Goal: Task Accomplishment & Management: Complete application form

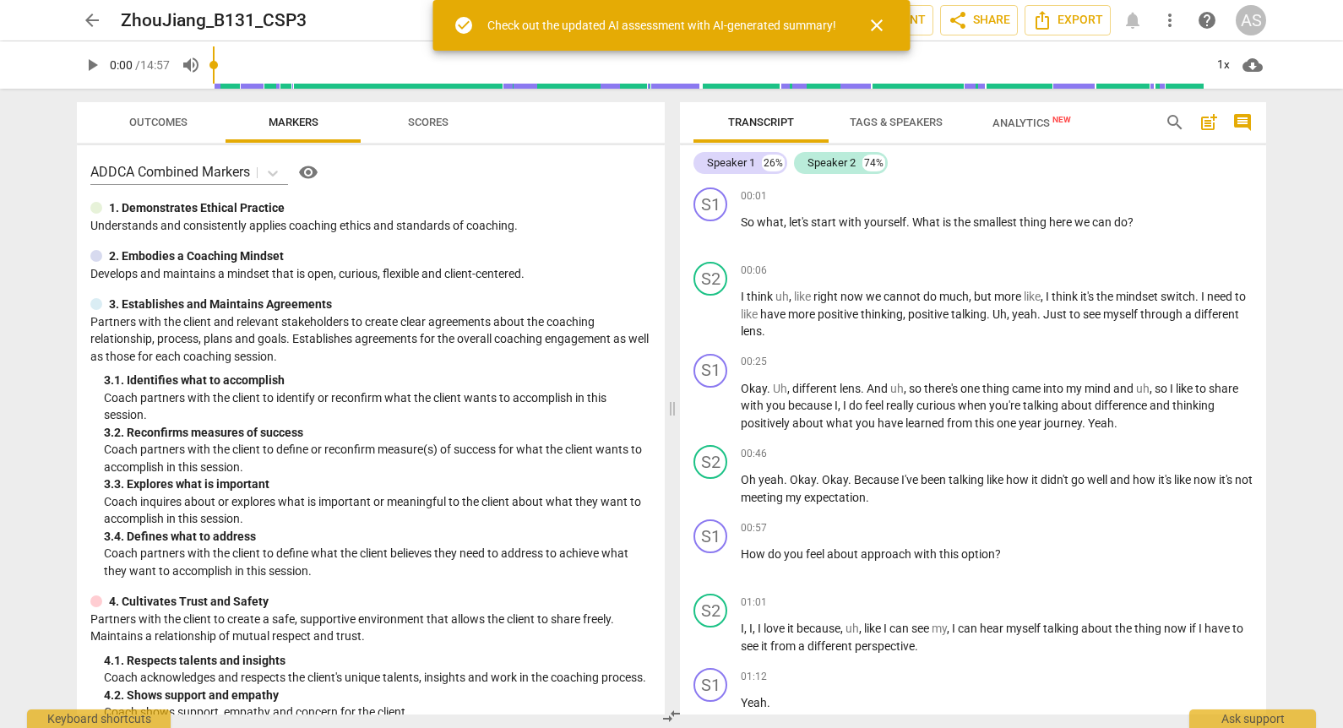
click at [873, 15] on span "close" at bounding box center [876, 25] width 20 height 20
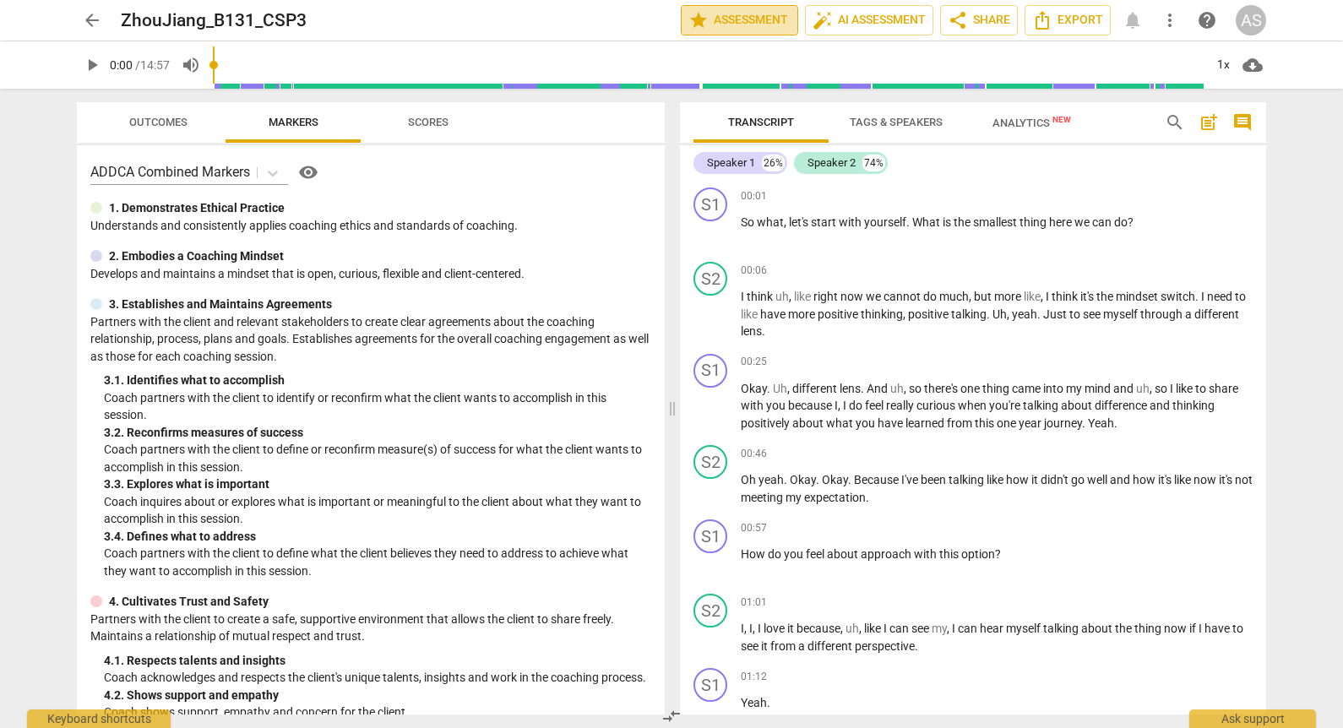
click at [746, 17] on span "star Assessment" at bounding box center [739, 20] width 102 height 20
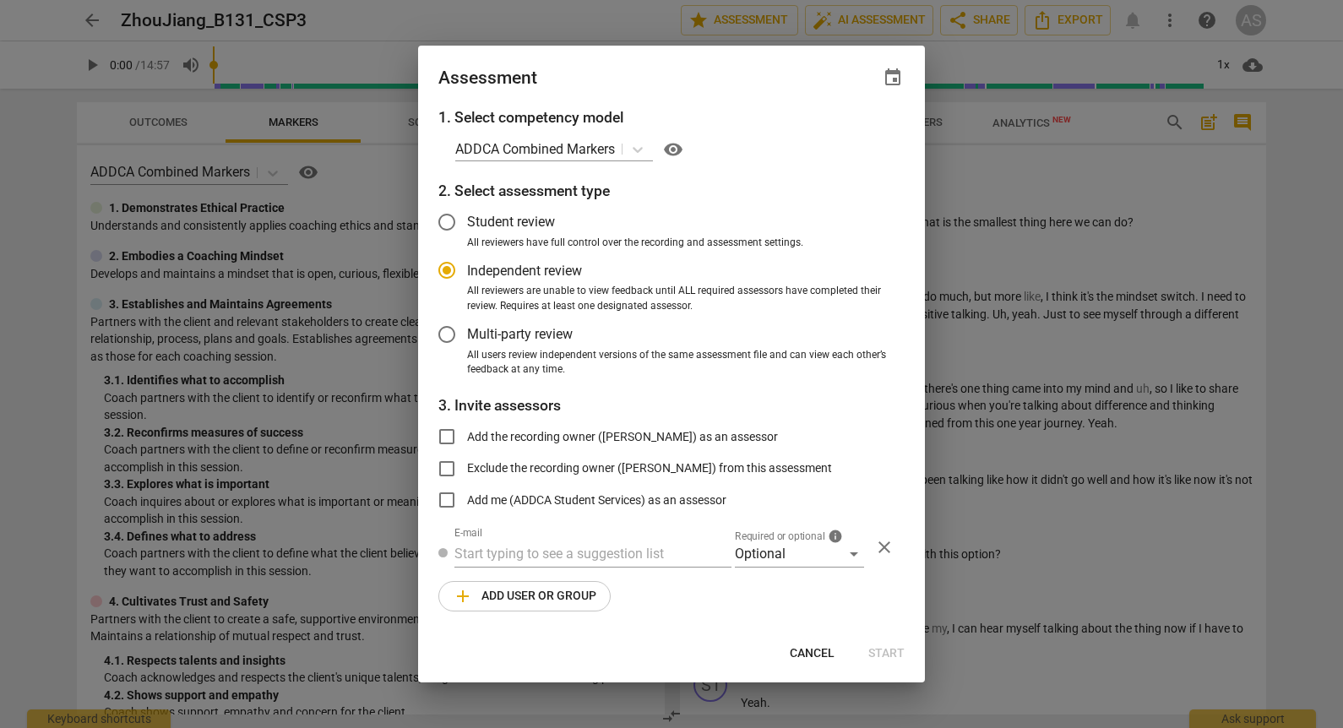
click at [893, 74] on span "event" at bounding box center [892, 78] width 20 height 20
radio input "false"
click at [846, 138] on input "date" at bounding box center [791, 135] width 118 height 24
type input "[DATE]"
click at [664, 66] on div at bounding box center [671, 364] width 1343 height 728
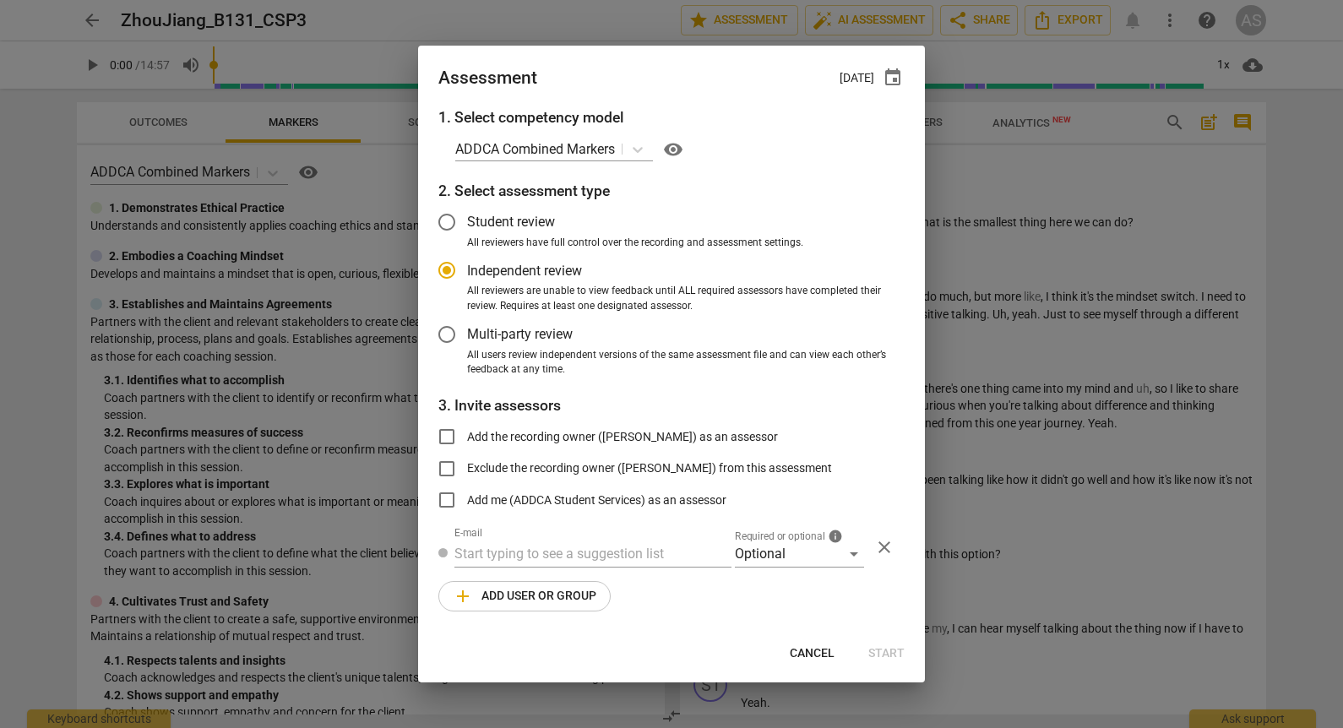
click at [793, 572] on div "1. Select competency model ADDCA Combined Markers visibility 2. Select assessme…" at bounding box center [671, 368] width 507 height 525
click at [792, 558] on div "Optional" at bounding box center [799, 553] width 129 height 27
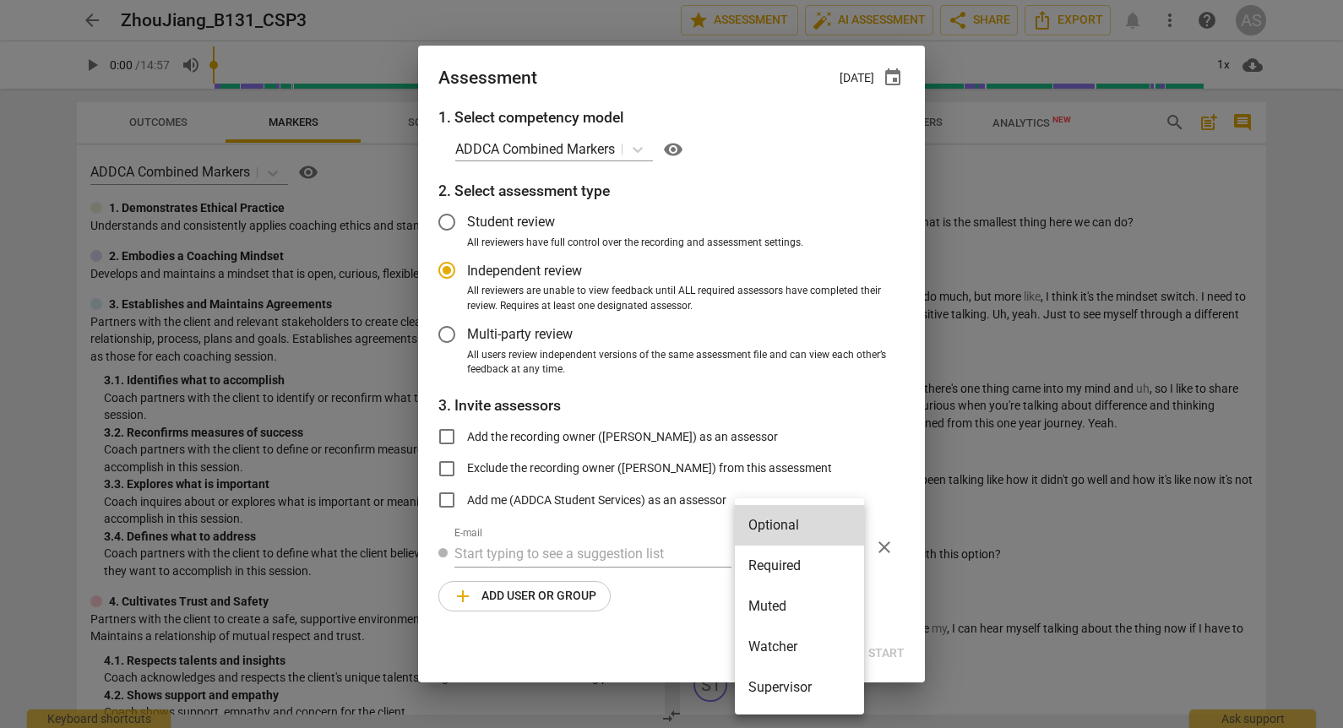
click at [786, 564] on li "Required" at bounding box center [799, 566] width 129 height 41
radio input "false"
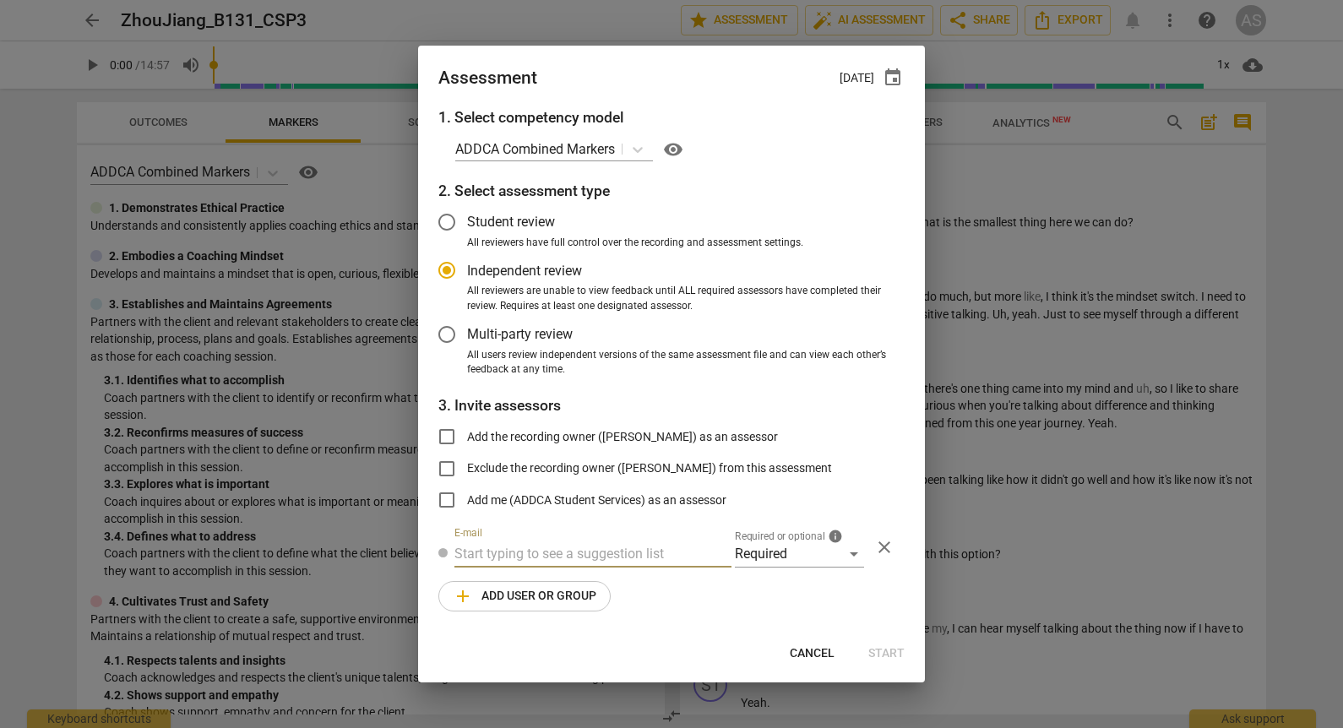
click at [539, 540] on input "text" at bounding box center [592, 553] width 277 height 27
type input "sara@add"
click at [579, 583] on span "sara@add" at bounding box center [630, 587] width 102 height 16
radio input "false"
type input "Sara Prince <sara@addca.com>"
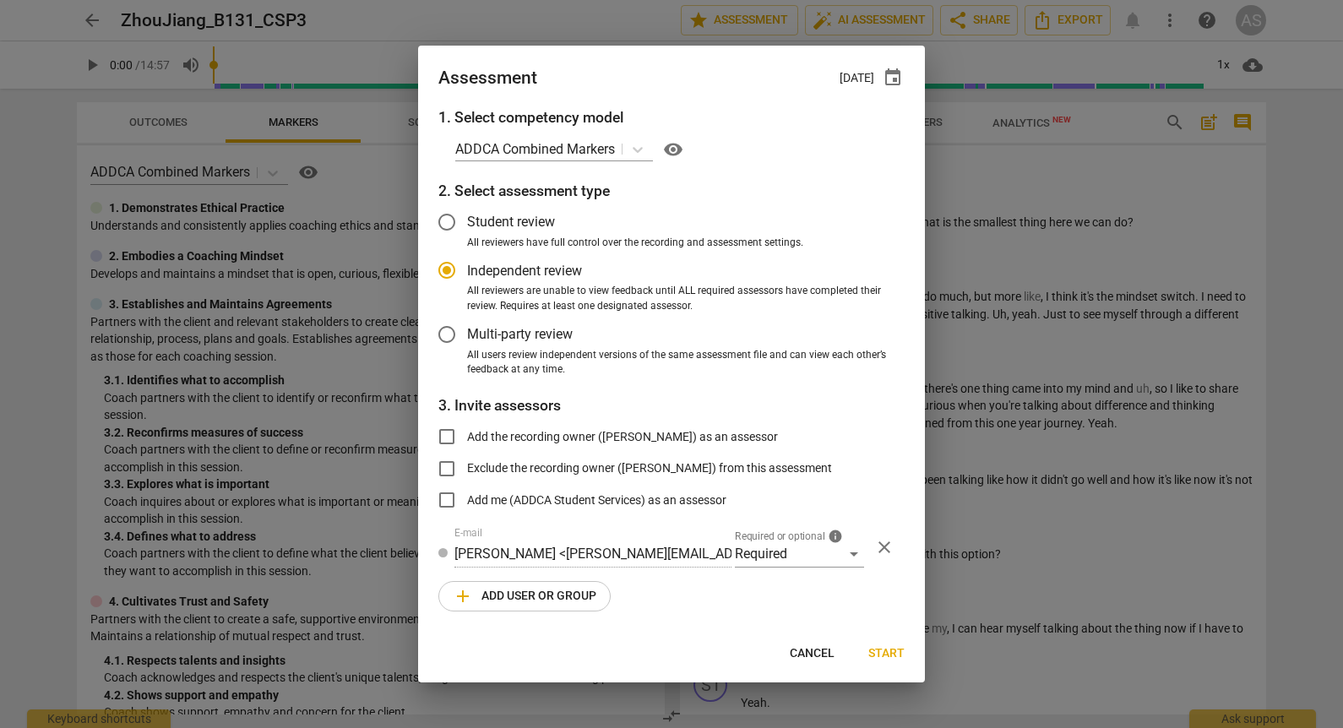
click at [549, 586] on span "add Add user or group" at bounding box center [525, 596] width 144 height 20
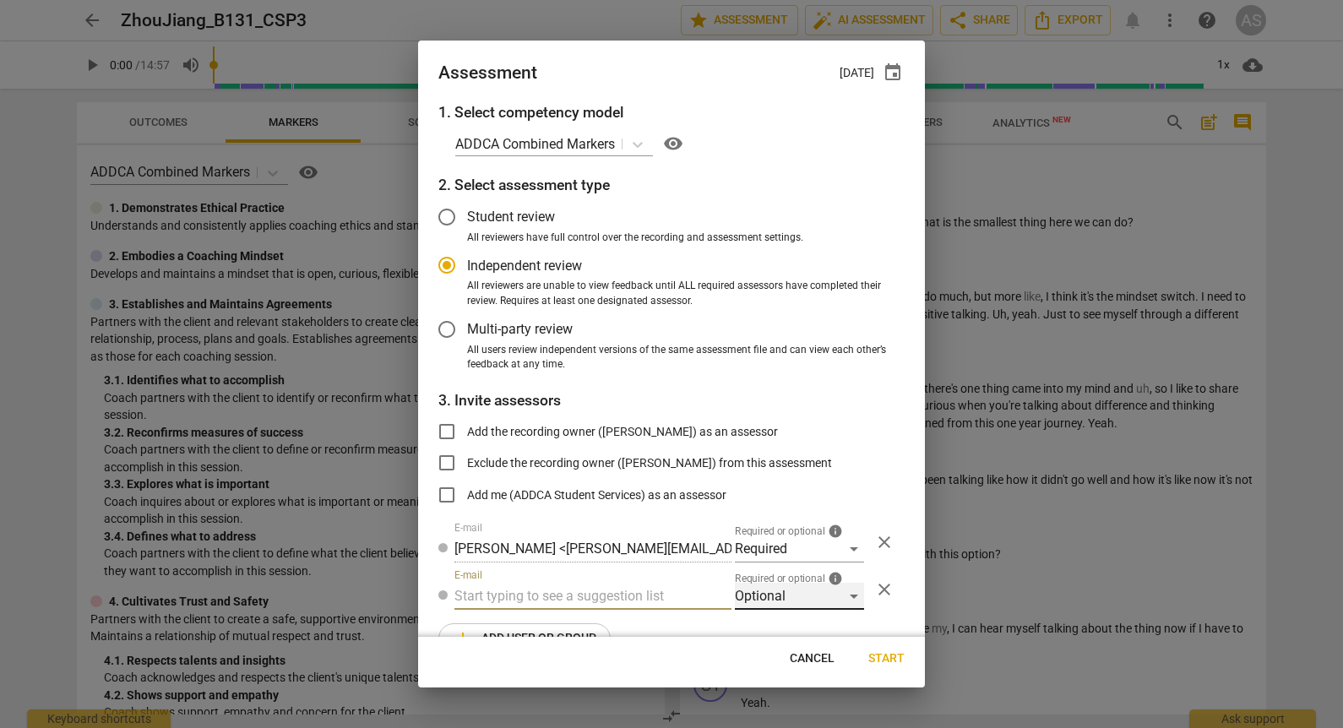
click at [782, 600] on div "Optional" at bounding box center [799, 596] width 129 height 27
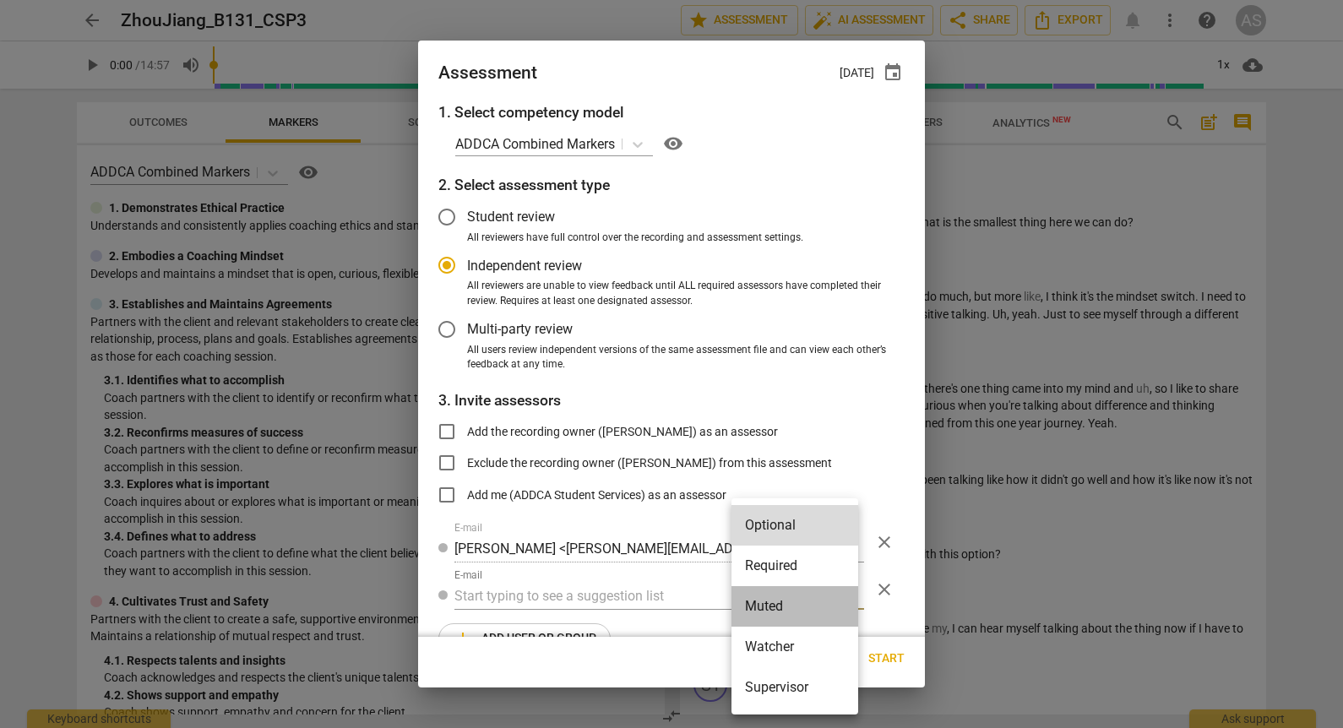
click at [789, 616] on li "Muted" at bounding box center [794, 606] width 127 height 41
radio input "false"
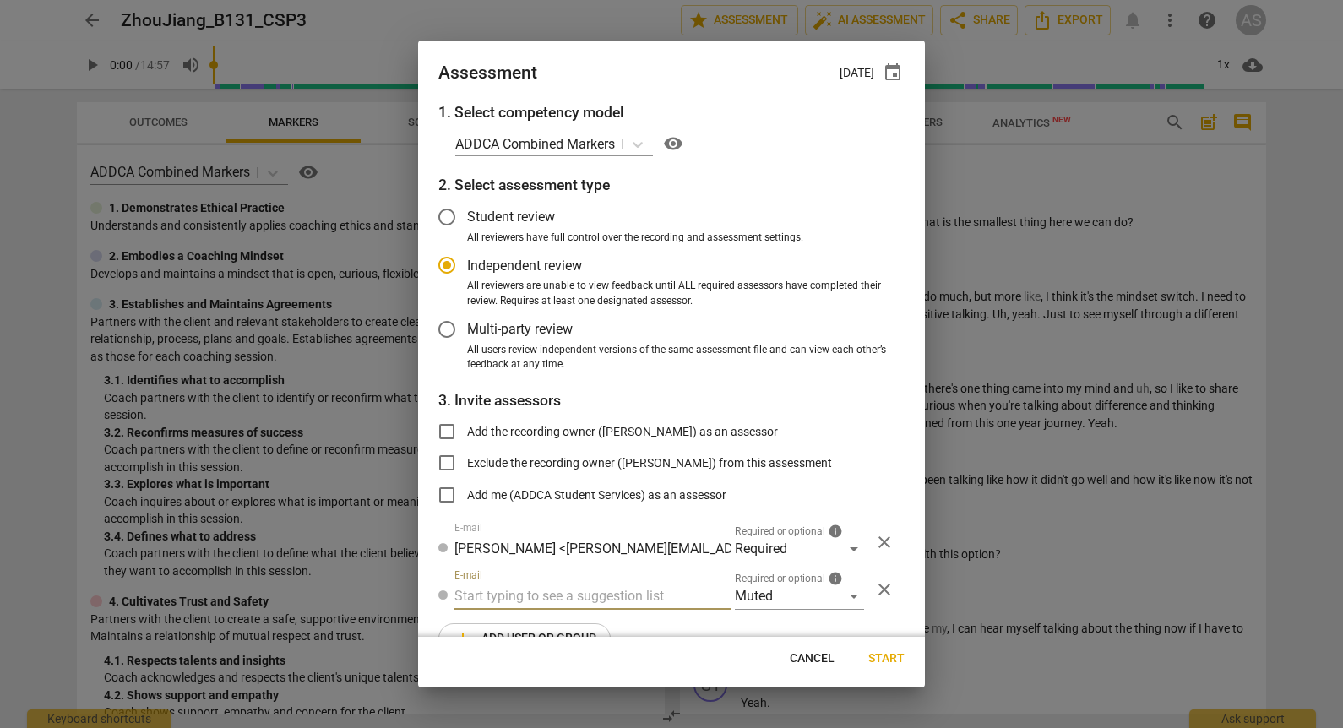
click at [676, 599] on input "text" at bounding box center [592, 596] width 277 height 27
type input "B-131"
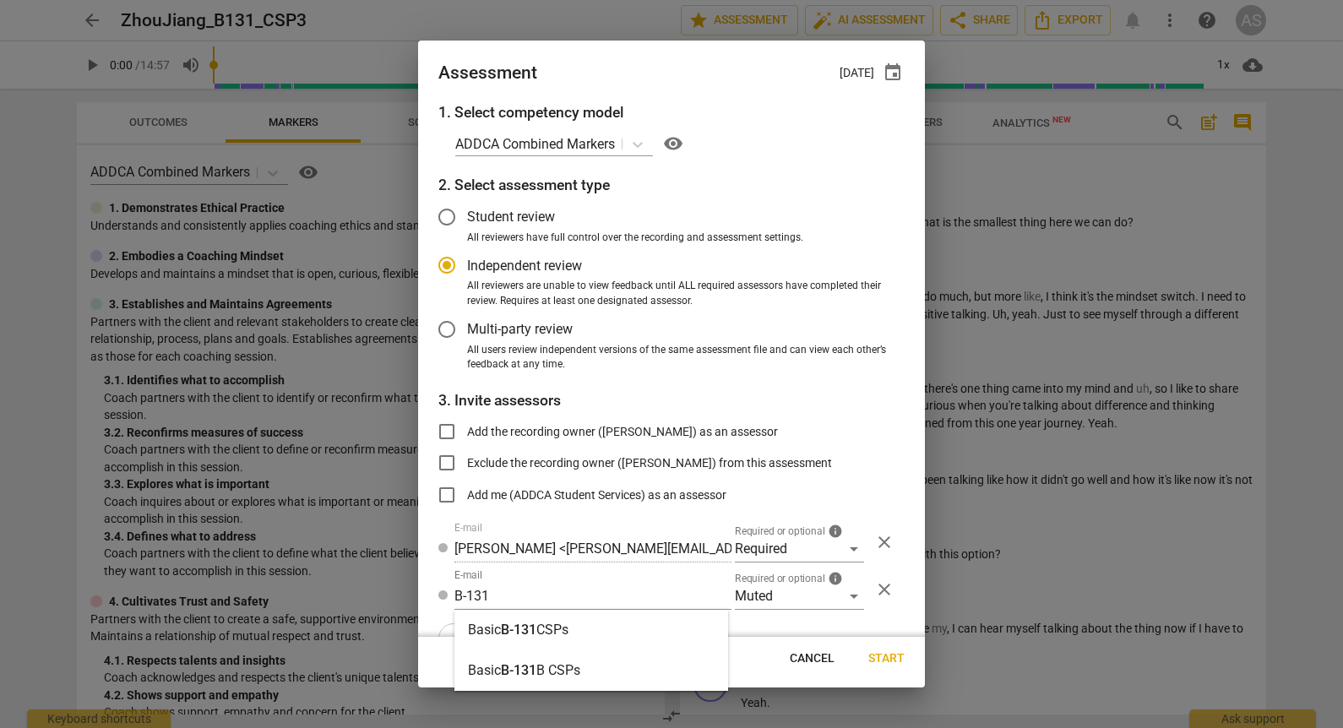
click at [620, 619] on div "Basic B-131 CSPs" at bounding box center [591, 630] width 274 height 41
radio input "false"
type input "Basic B-131 CSPs"
click at [894, 654] on span "Start" at bounding box center [886, 658] width 36 height 17
radio input "false"
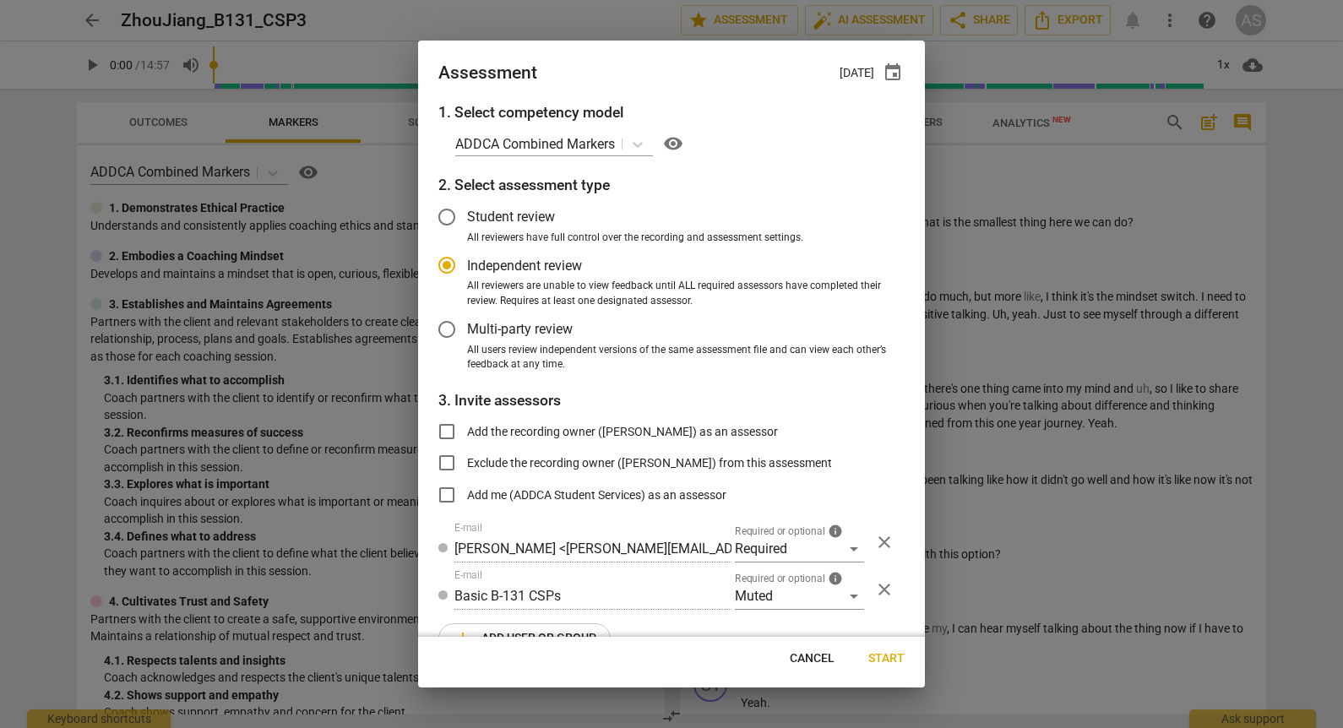
type input "[PERSON_NAME] <[EMAIL_ADDRESS][DOMAIN_NAME]>"
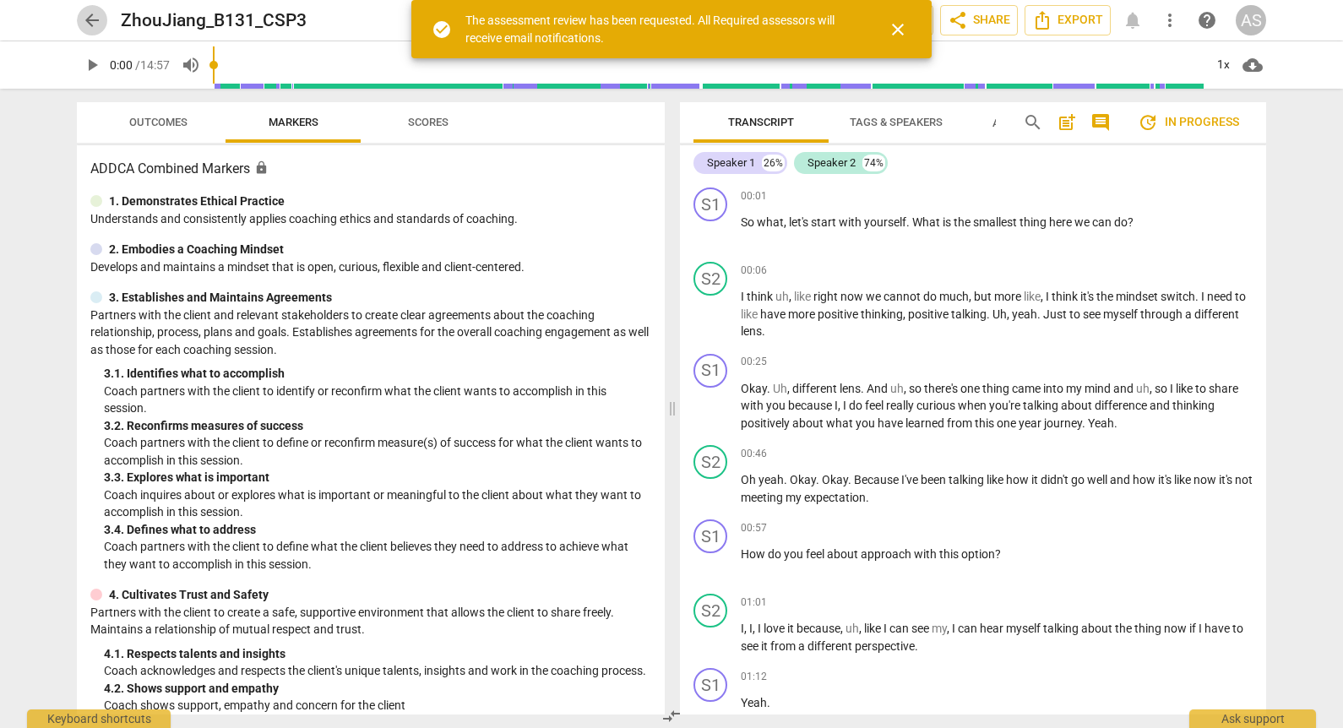
click at [88, 14] on span "arrow_back" at bounding box center [92, 20] width 20 height 20
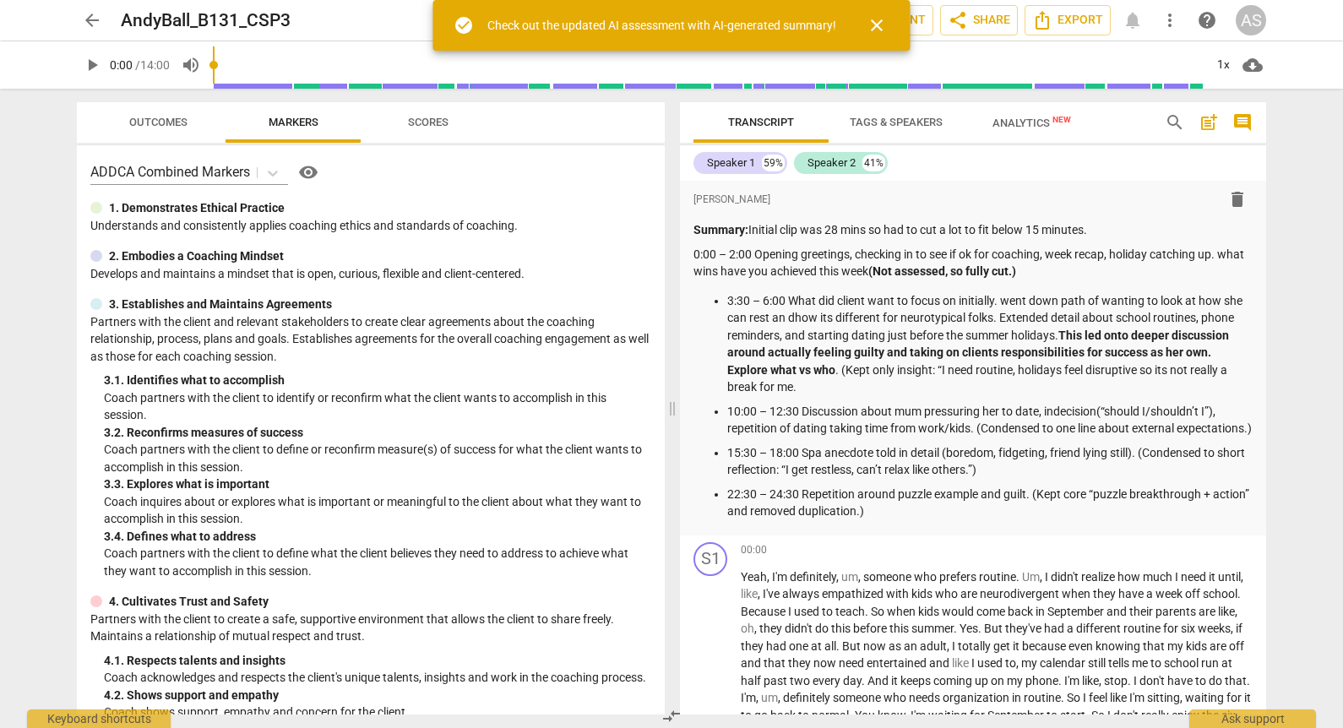
click at [882, 25] on span "close" at bounding box center [876, 25] width 20 height 20
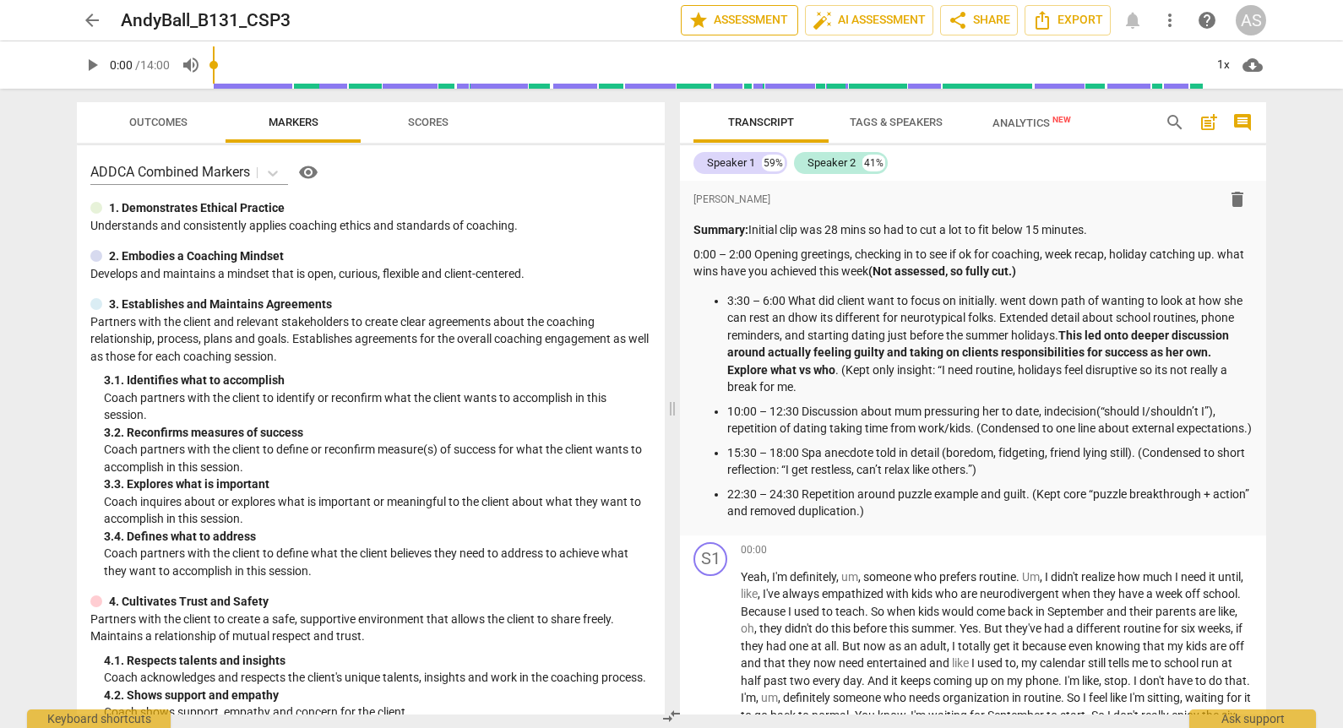
click at [737, 12] on span "star Assessment" at bounding box center [739, 20] width 102 height 20
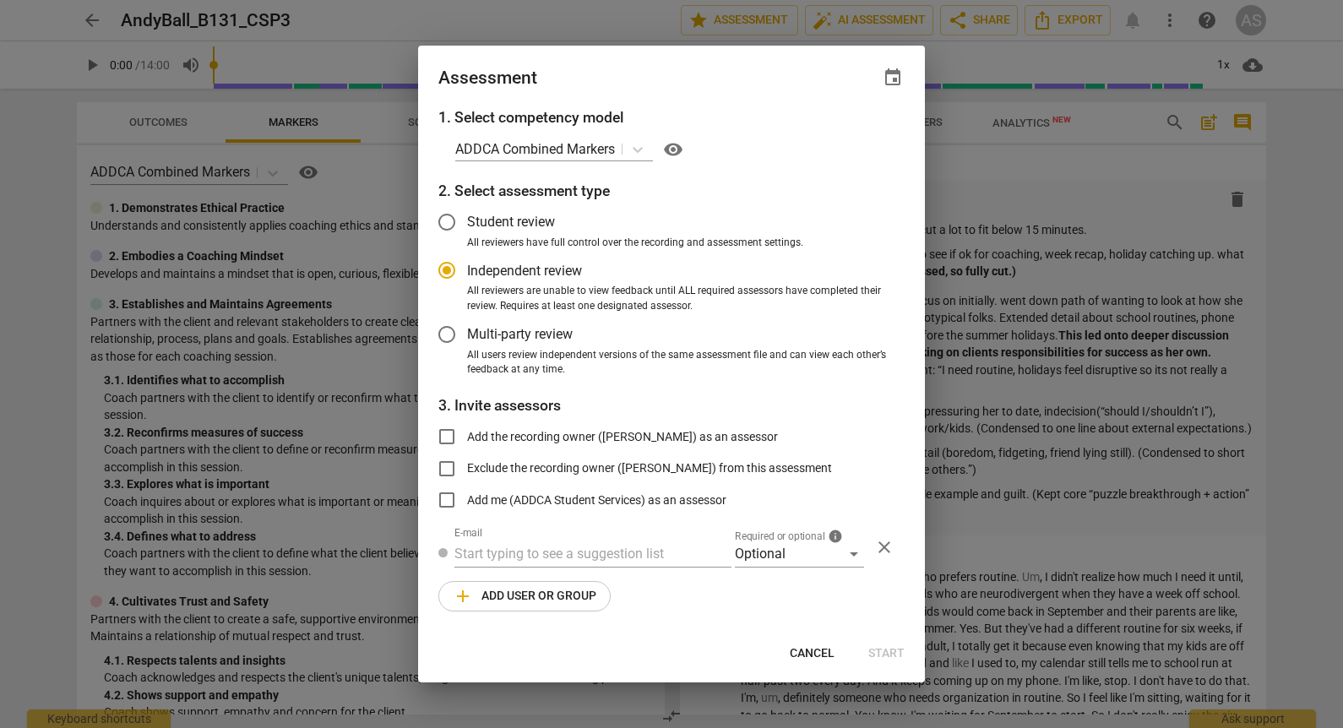
drag, startPoint x: 909, startPoint y: 75, endPoint x: 898, endPoint y: 76, distance: 11.9
click at [909, 75] on div "Assessment event" at bounding box center [671, 76] width 507 height 61
click at [898, 76] on span "event" at bounding box center [892, 78] width 20 height 20
radio input "false"
click at [831, 129] on input "date" at bounding box center [791, 135] width 118 height 24
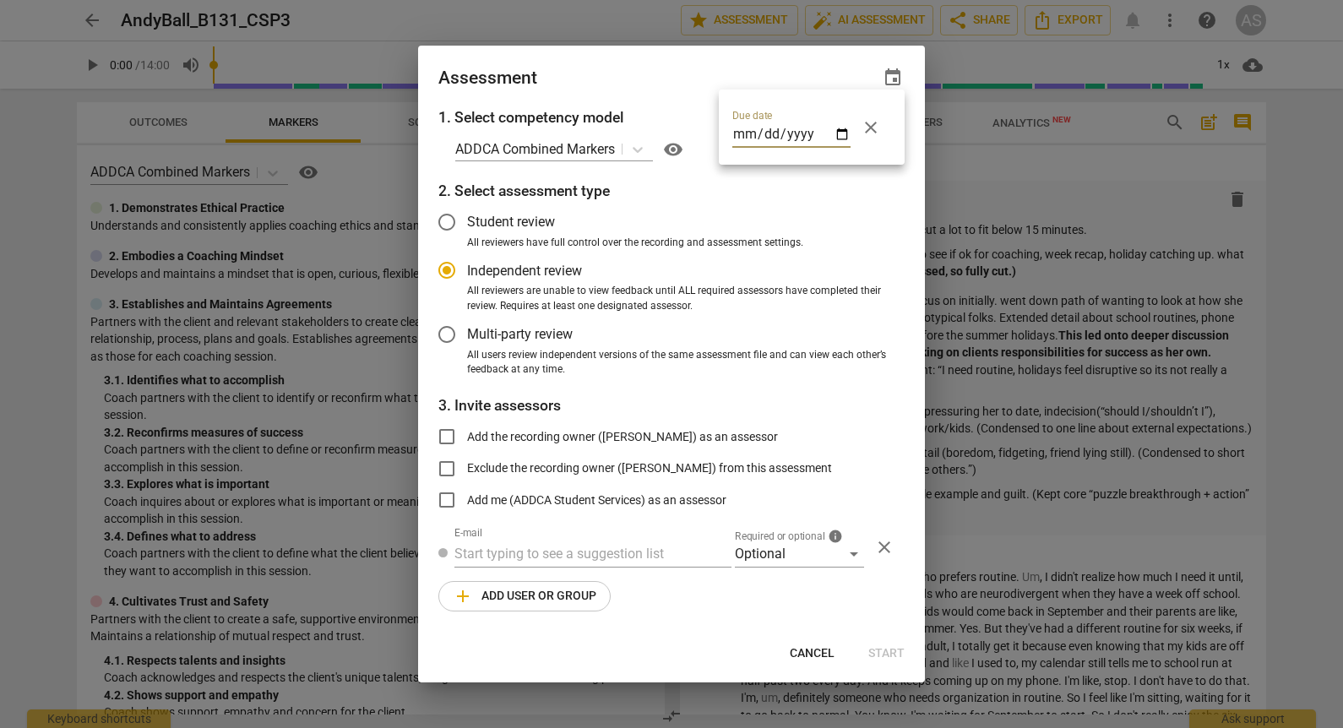
click at [840, 132] on input "date" at bounding box center [791, 135] width 118 height 24
type input "[DATE]"
click at [697, 77] on div at bounding box center [671, 364] width 1343 height 728
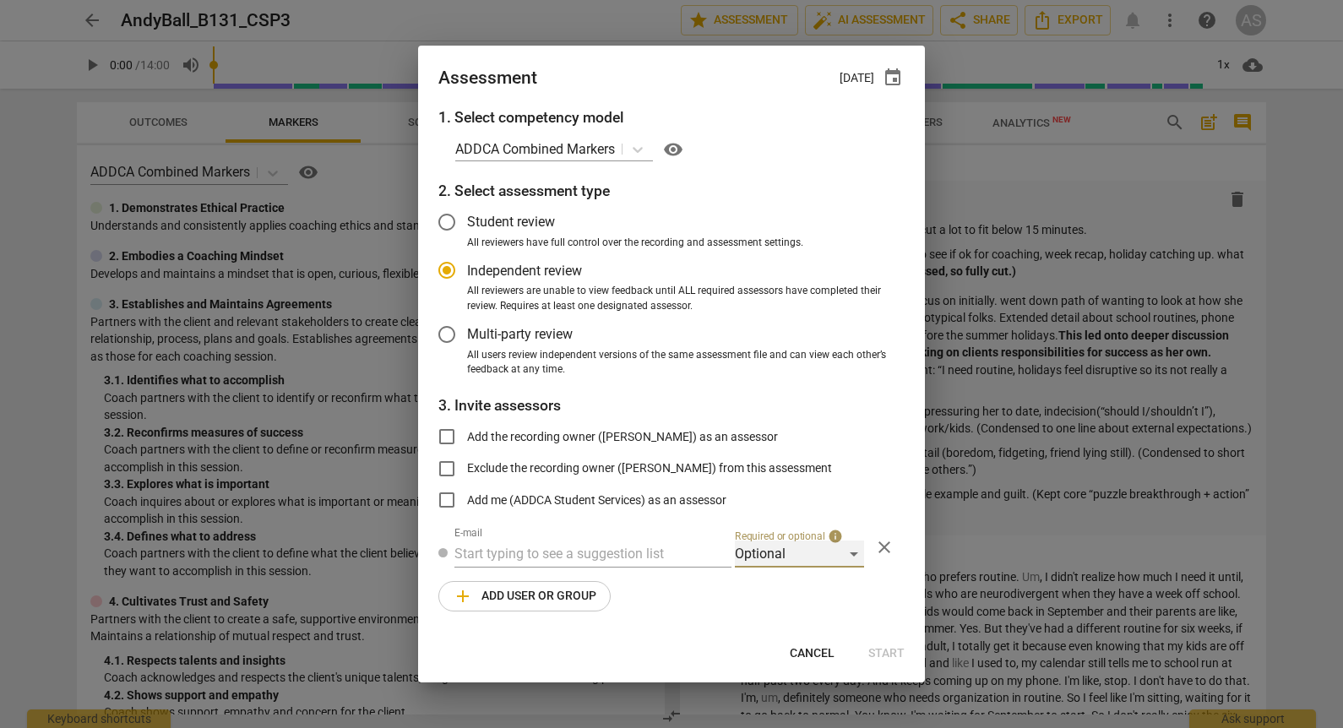
click at [768, 557] on div "Optional" at bounding box center [799, 553] width 129 height 27
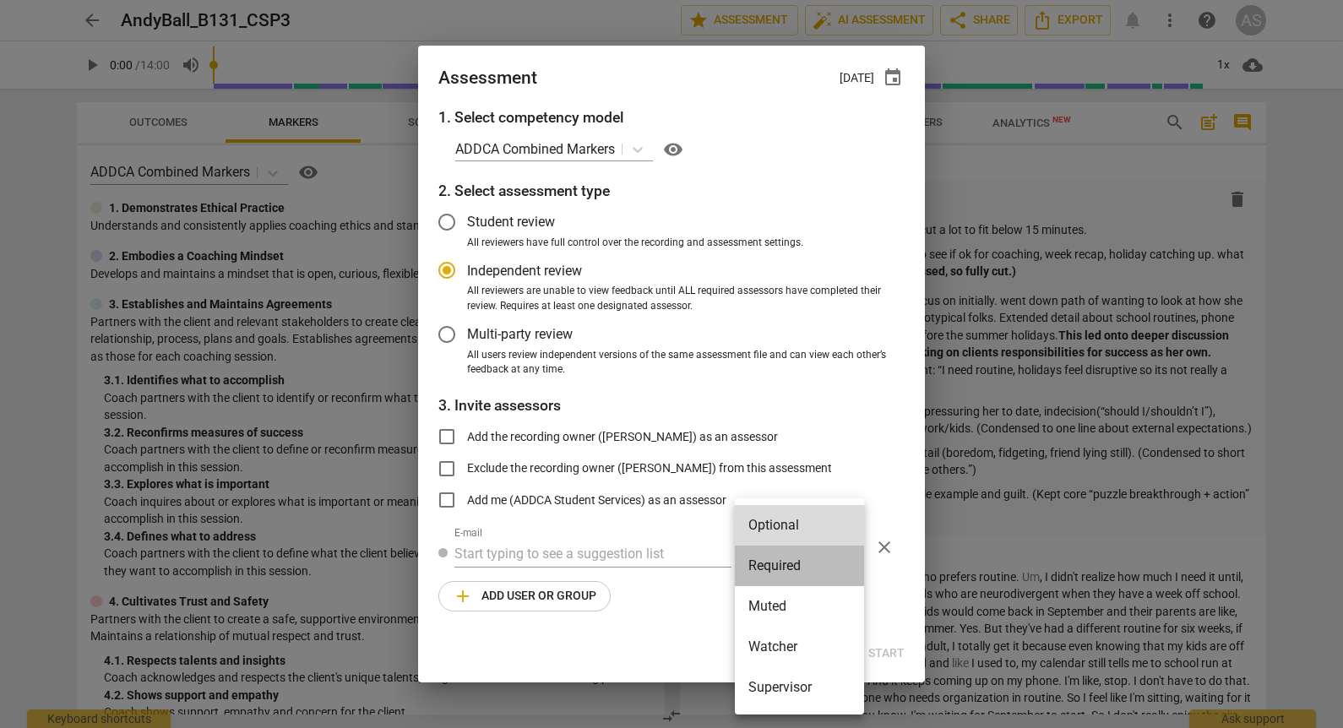
drag, startPoint x: 779, startPoint y: 562, endPoint x: 752, endPoint y: 566, distance: 27.2
click at [779, 562] on li "Required" at bounding box center [799, 566] width 129 height 41
radio input "false"
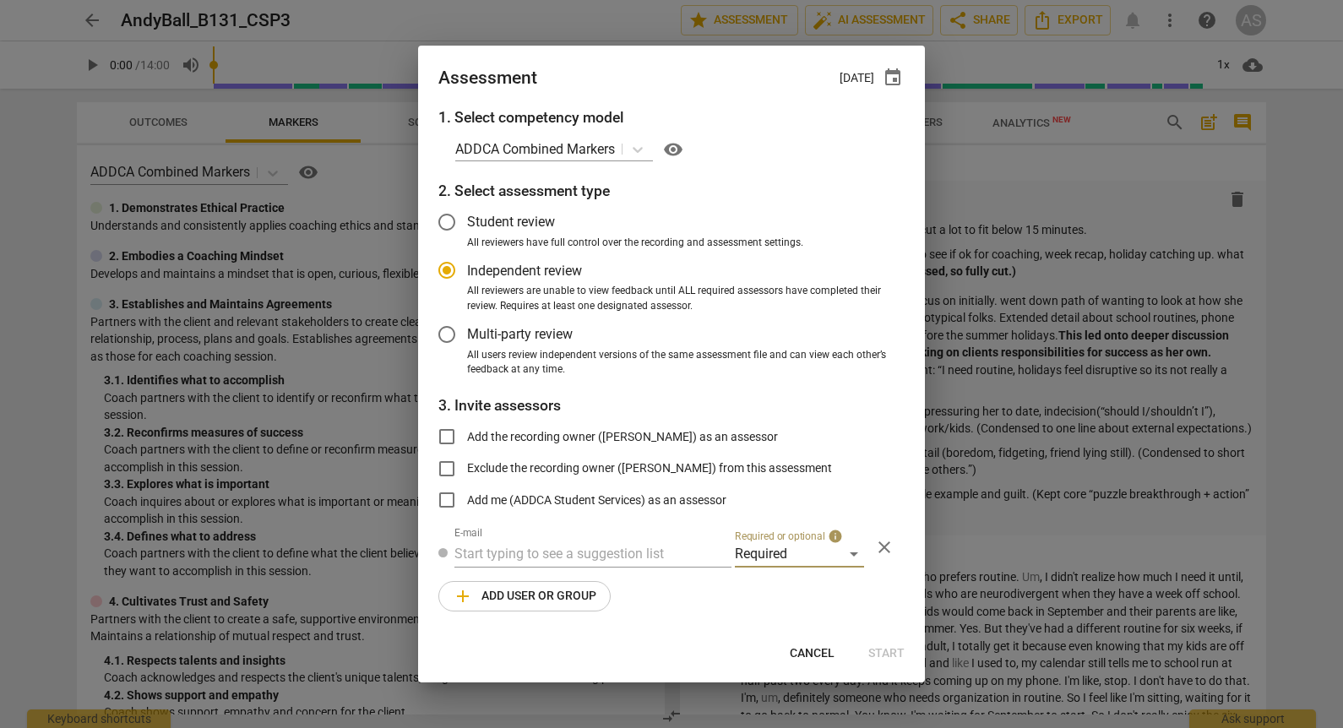
click at [641, 543] on input "text" at bounding box center [592, 553] width 277 height 27
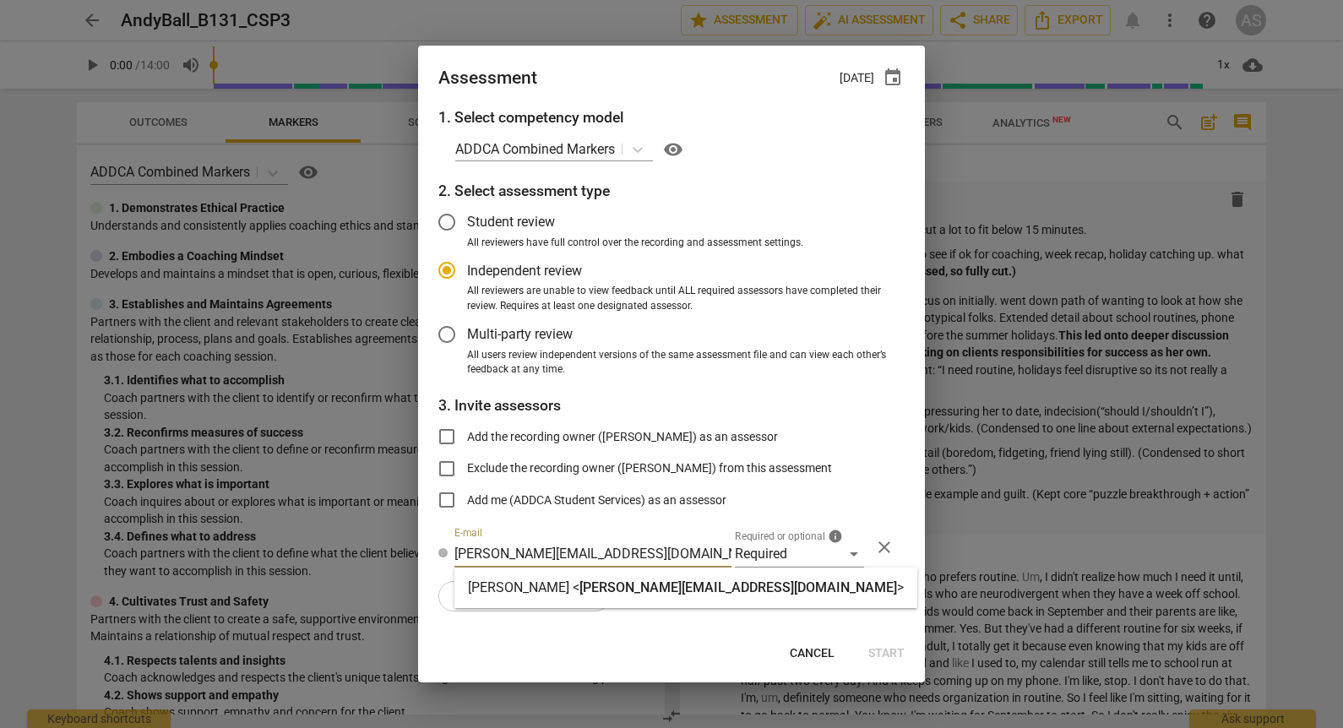
type input "[PERSON_NAME][EMAIL_ADDRESS][DOMAIN_NAME]"
click at [627, 585] on span "[PERSON_NAME][EMAIL_ADDRESS][DOMAIN_NAME]" at bounding box center [738, 587] width 318 height 16
radio input "false"
type input "[PERSON_NAME] <[PERSON_NAME][EMAIL_ADDRESS][DOMAIN_NAME]>"
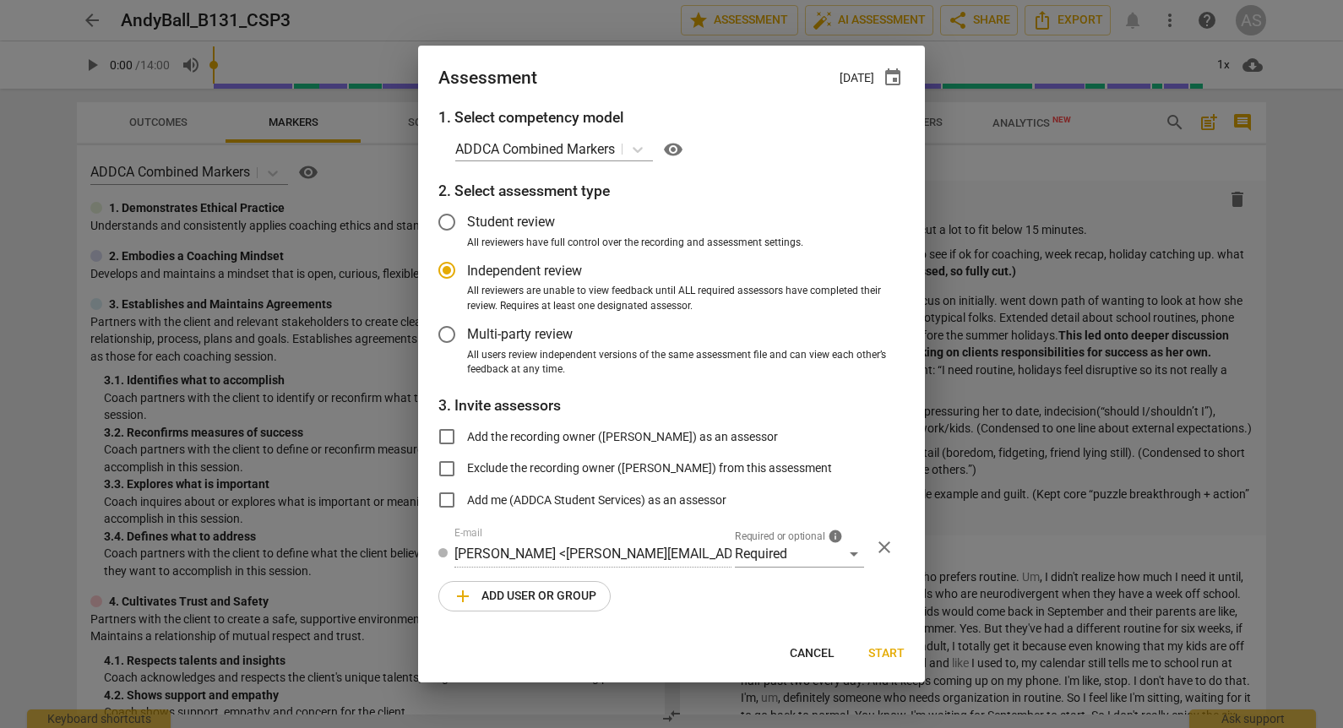
click at [540, 596] on span "add Add user or group" at bounding box center [525, 596] width 144 height 20
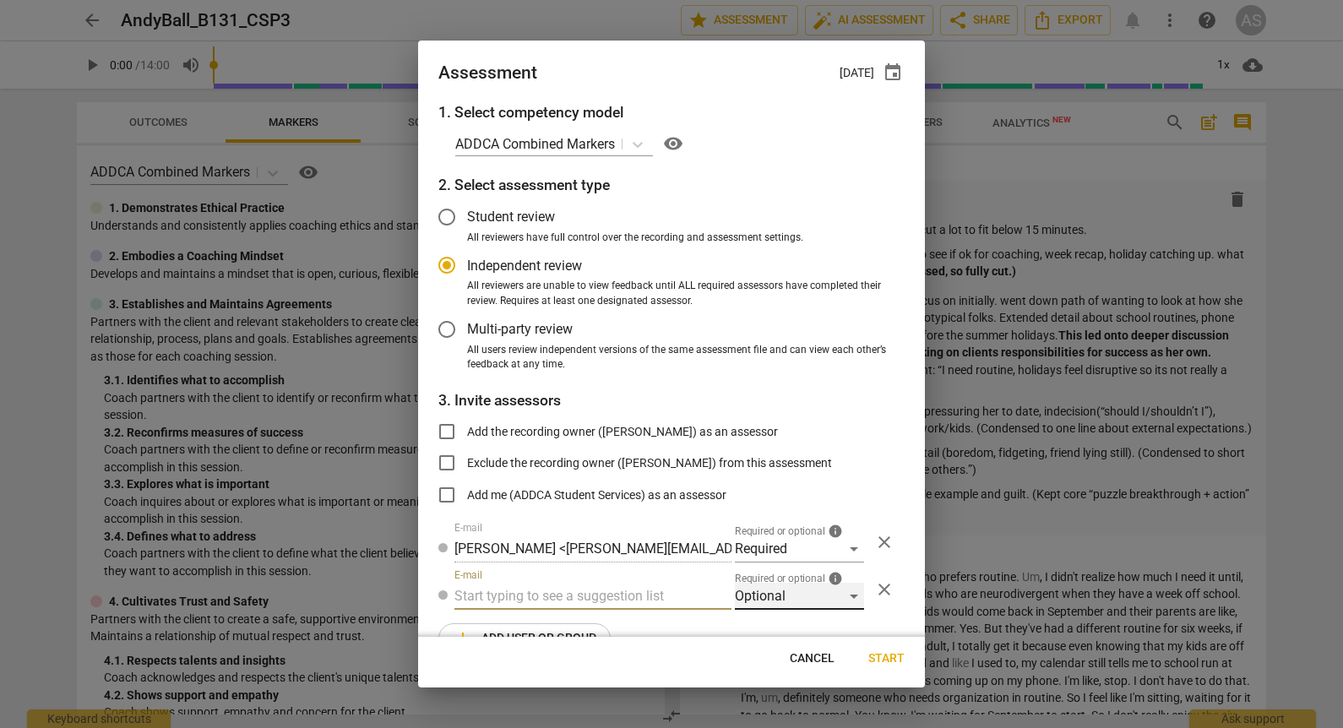
click at [767, 600] on div "Optional" at bounding box center [799, 596] width 129 height 27
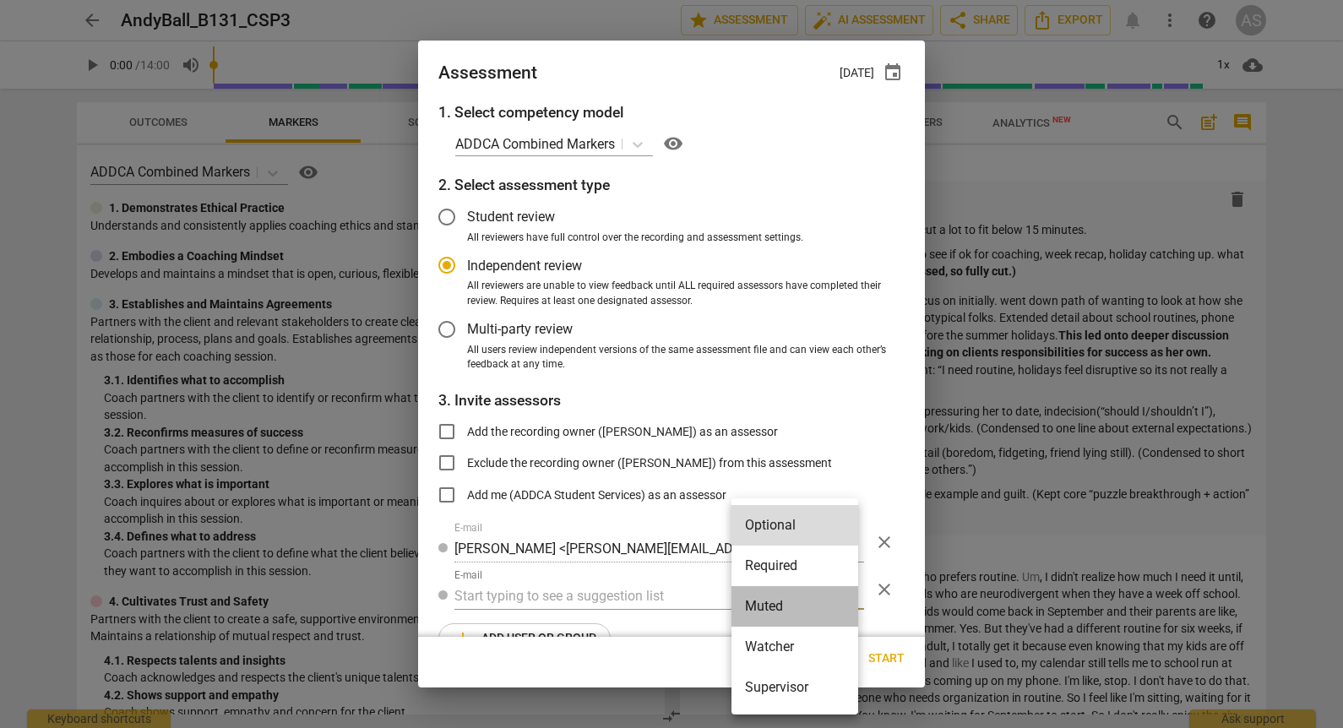
click at [767, 600] on li "Muted" at bounding box center [794, 606] width 127 height 41
radio input "false"
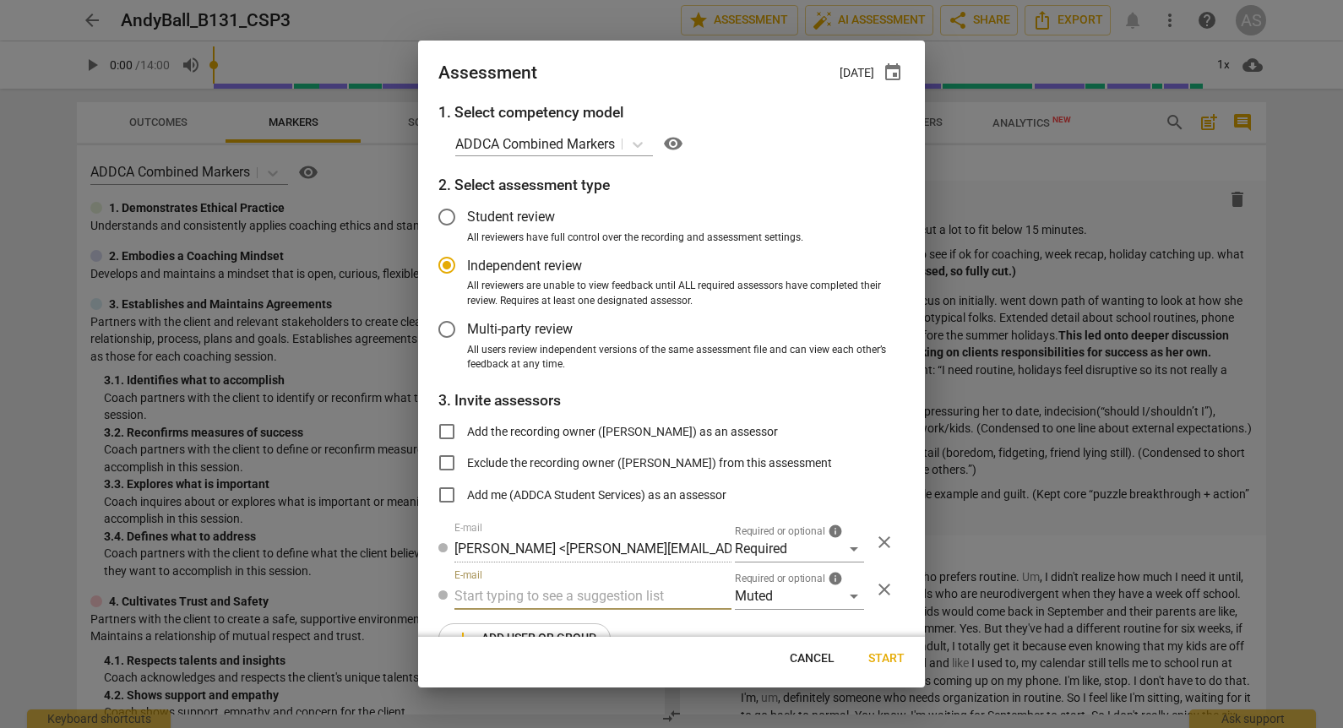
click at [624, 584] on input "text" at bounding box center [592, 596] width 277 height 27
type input "131"
click at [600, 616] on div "Basic B- 131 CSPs" at bounding box center [591, 630] width 274 height 41
radio input "false"
type input "Basic B-131 CSPs"
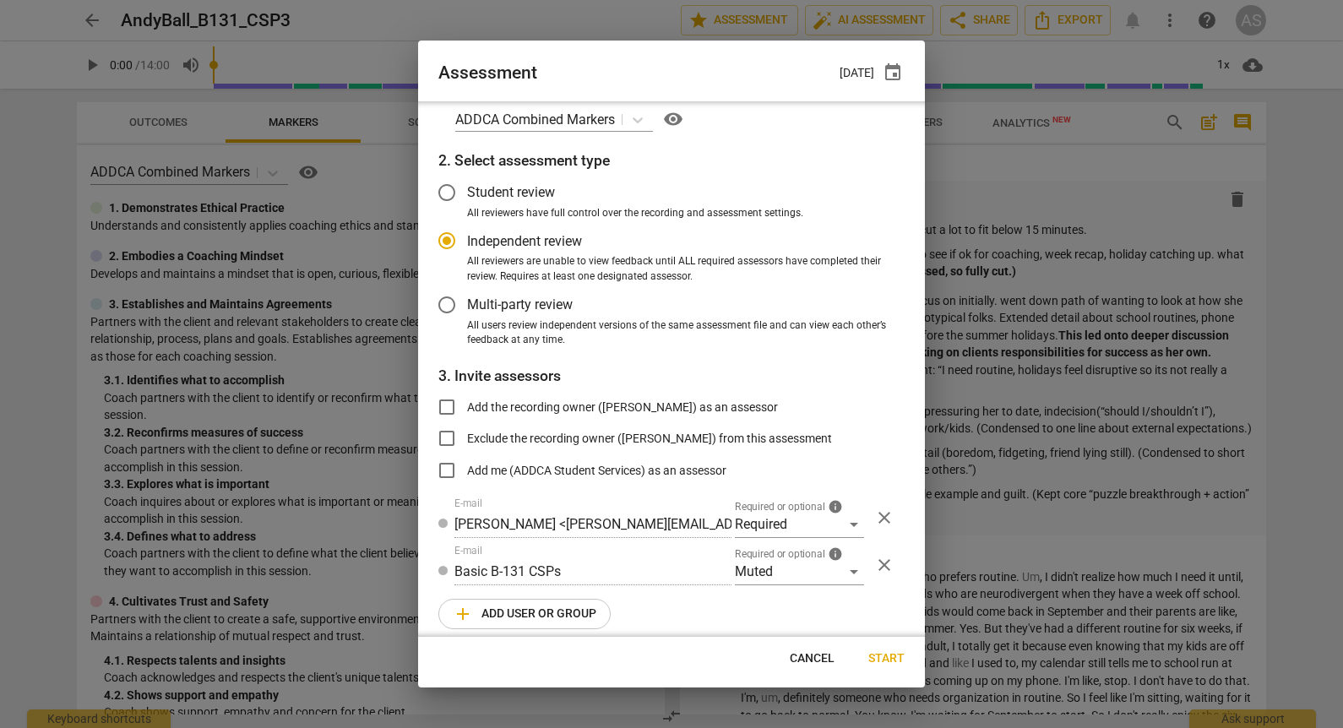
scroll to position [37, 0]
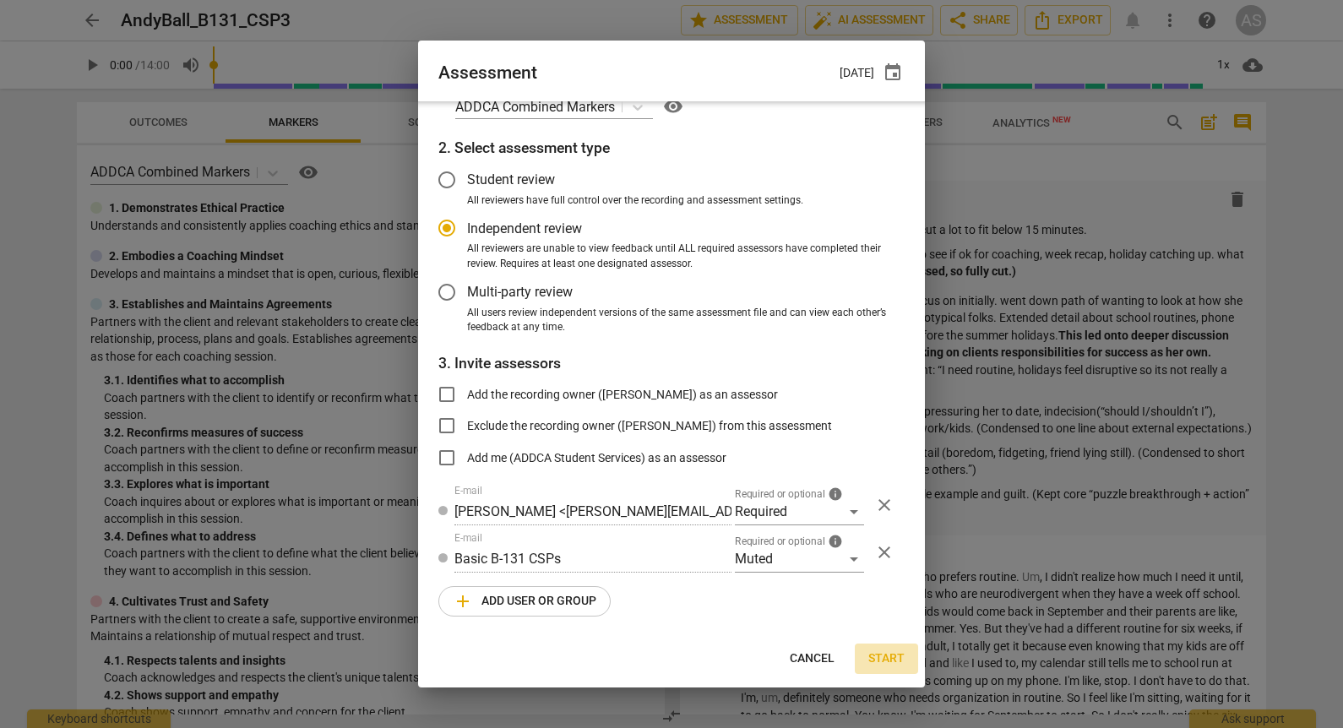
click at [877, 653] on span "Start" at bounding box center [886, 658] width 36 height 17
radio input "false"
type input "[PERSON_NAME] <[EMAIL_ADDRESS][DOMAIN_NAME]>"
